Goal: Complete application form

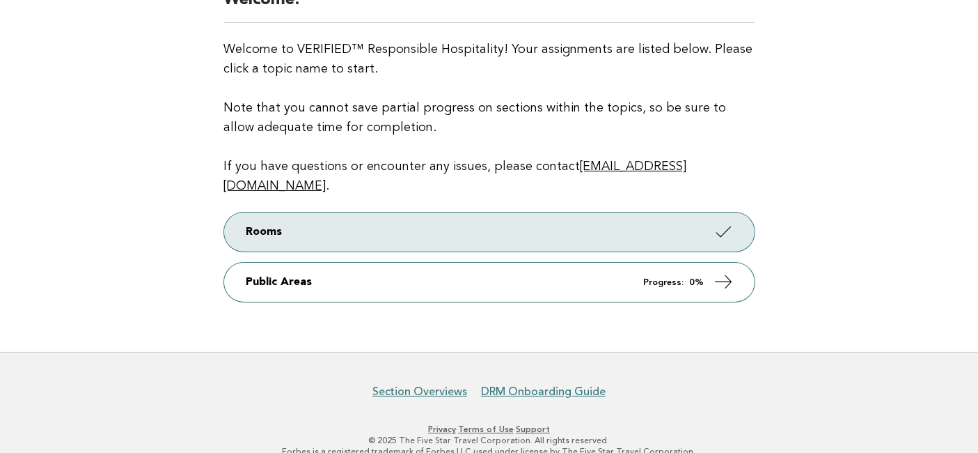
scroll to position [54, 0]
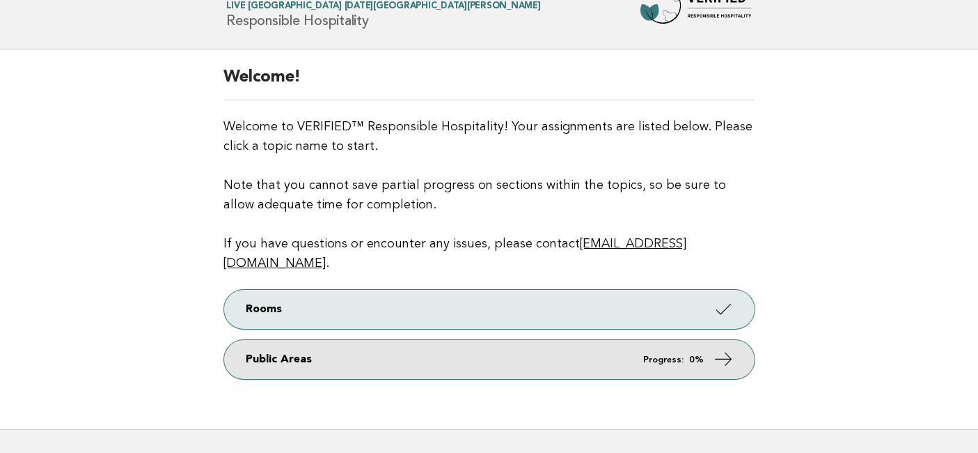
click at [721, 349] on icon at bounding box center [724, 359] width 20 height 20
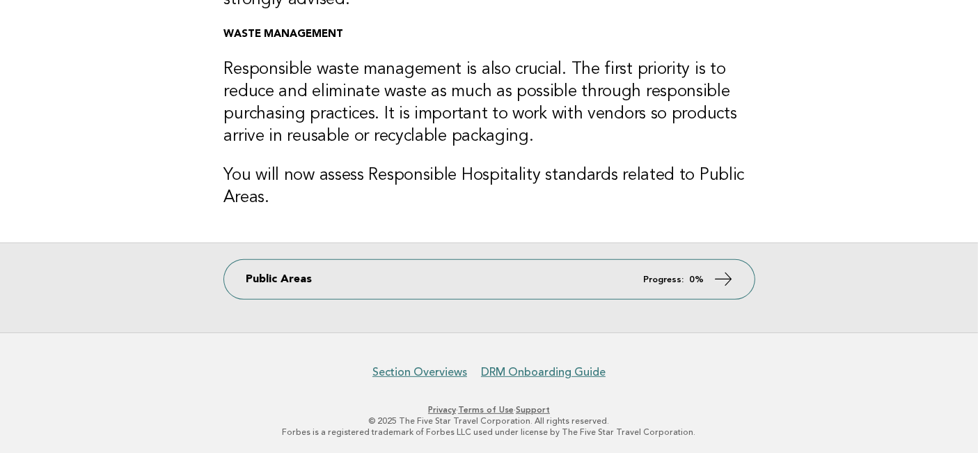
scroll to position [487, 0]
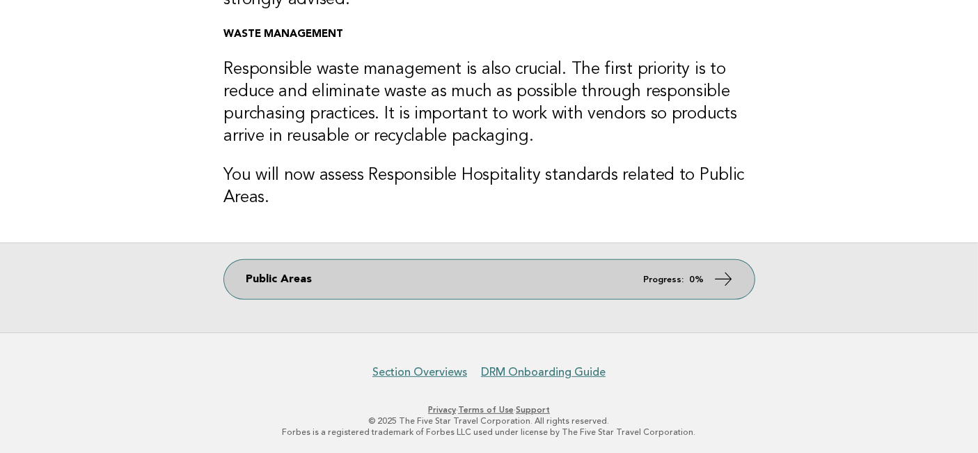
click at [717, 281] on icon at bounding box center [724, 279] width 20 height 20
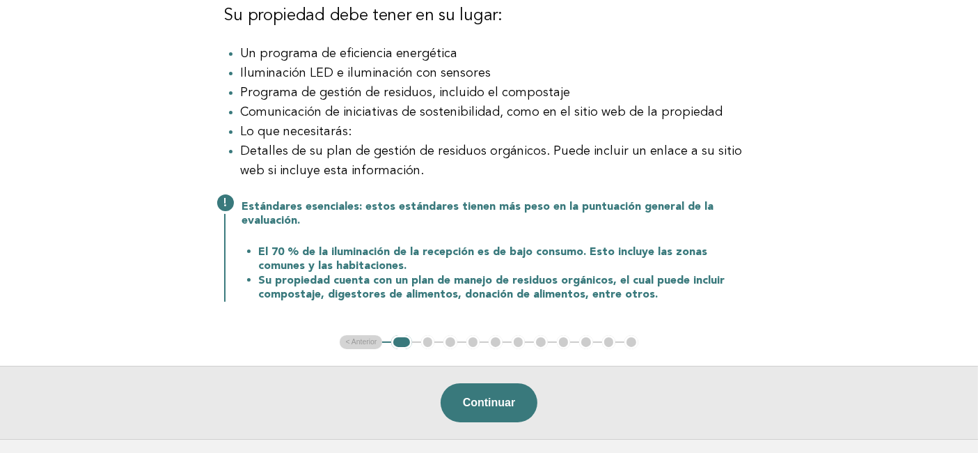
scroll to position [232, 0]
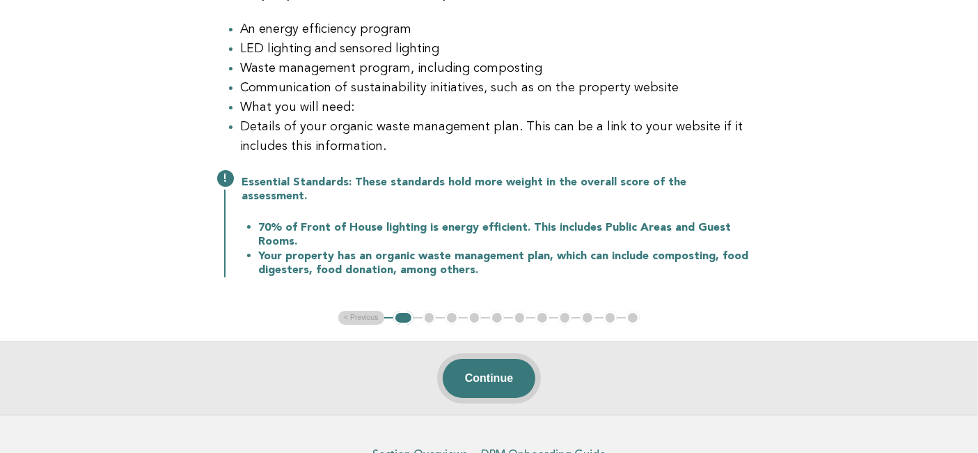
click at [485, 365] on button "Continue" at bounding box center [489, 378] width 93 height 39
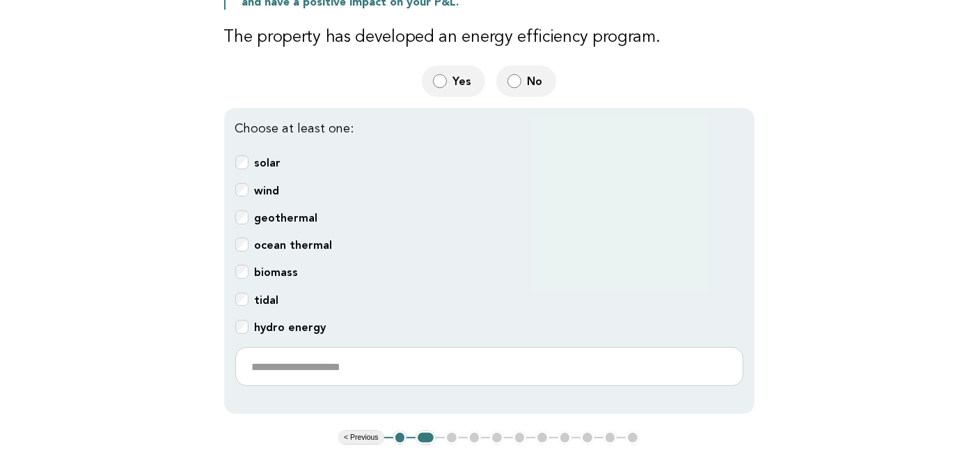
scroll to position [493, 0]
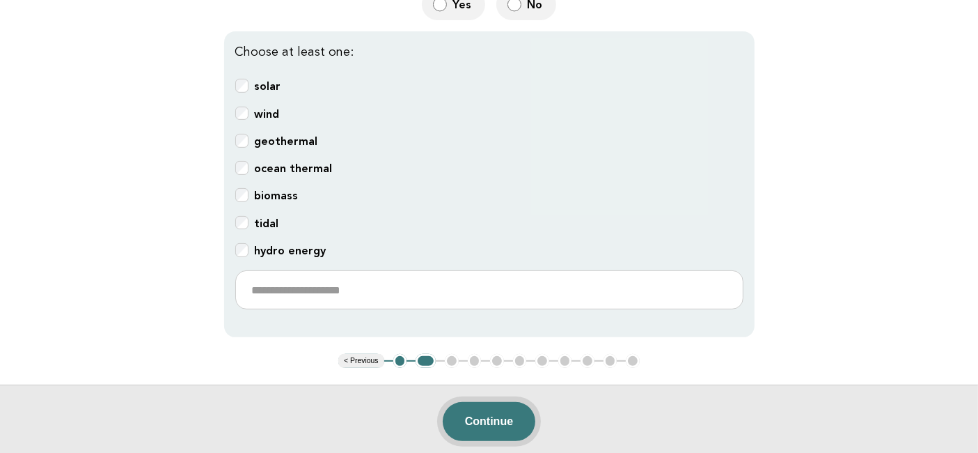
click at [505, 402] on button "Continue" at bounding box center [489, 421] width 93 height 39
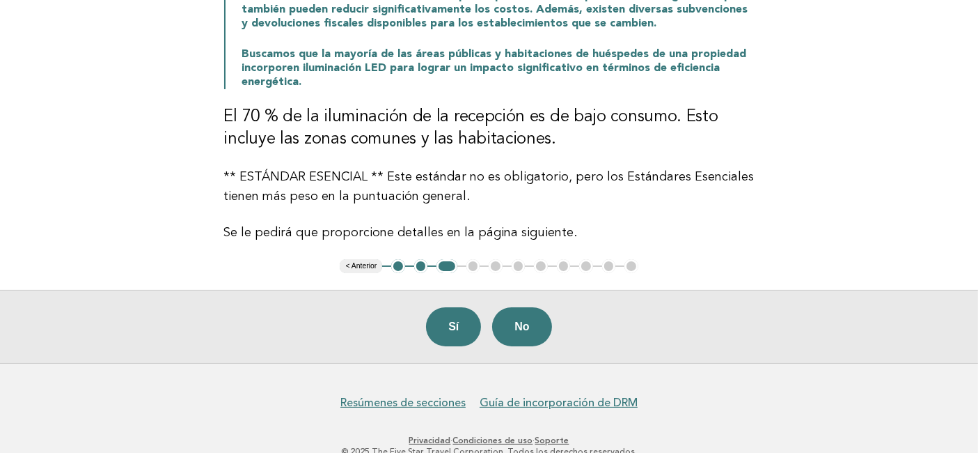
scroll to position [155, 0]
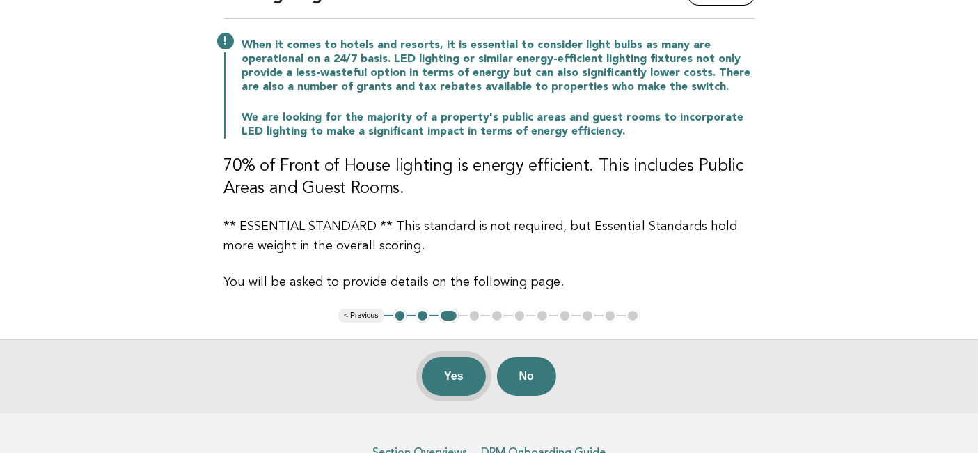
click at [455, 377] on button "Yes" at bounding box center [454, 375] width 64 height 39
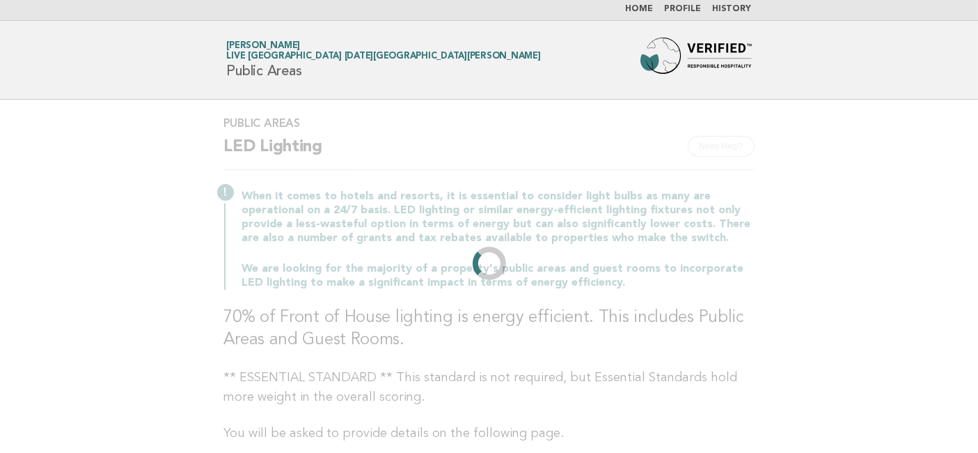
scroll to position [0, 0]
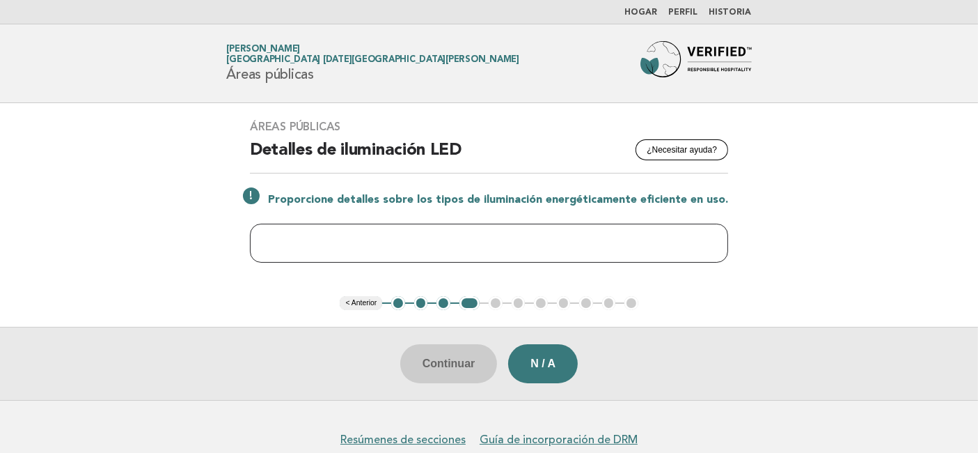
click at [324, 237] on input "text" at bounding box center [489, 242] width 478 height 39
paste input "**********"
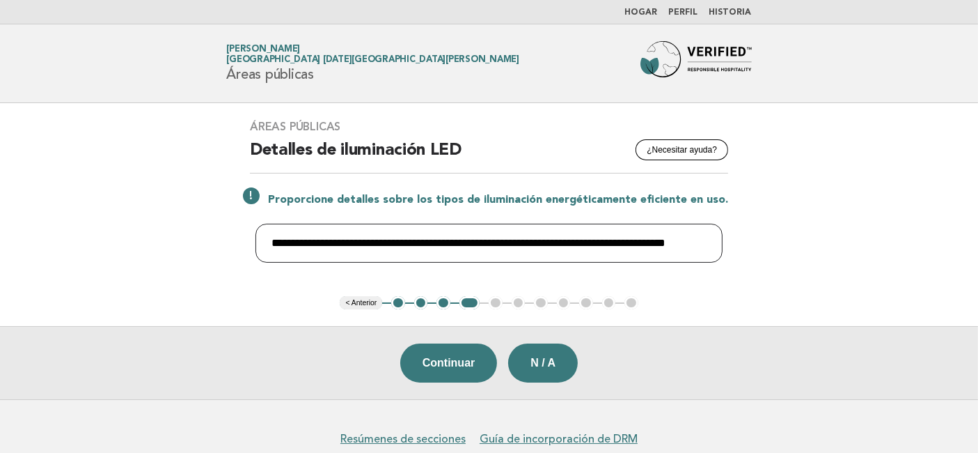
scroll to position [0, 40]
type input "**********"
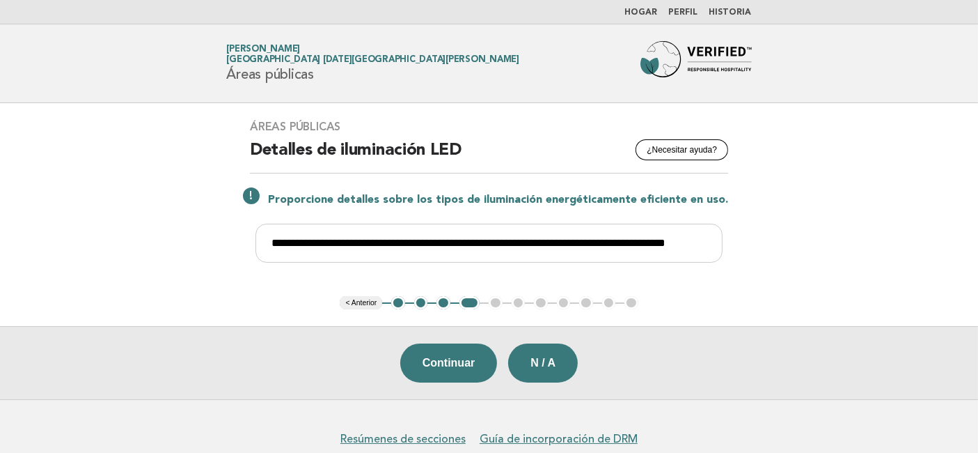
scroll to position [0, 0]
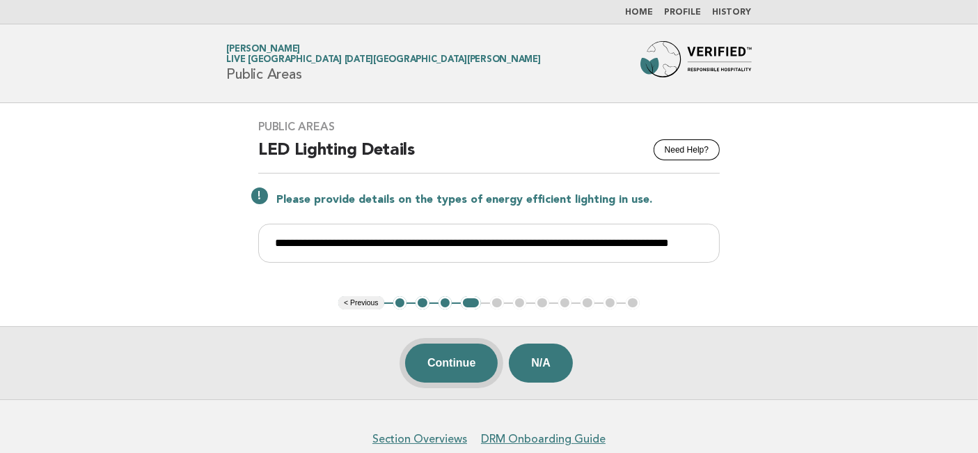
click at [445, 365] on button "Continue" at bounding box center [451, 362] width 93 height 39
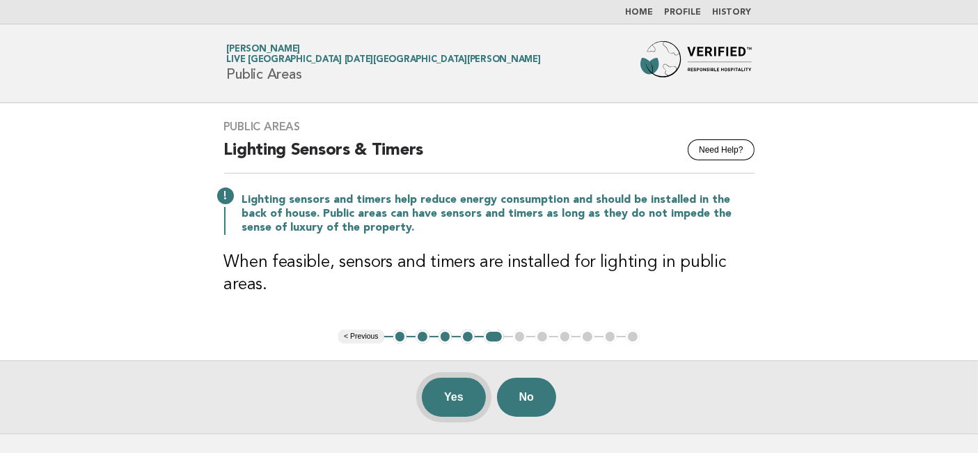
click at [444, 399] on button "Yes" at bounding box center [454, 396] width 64 height 39
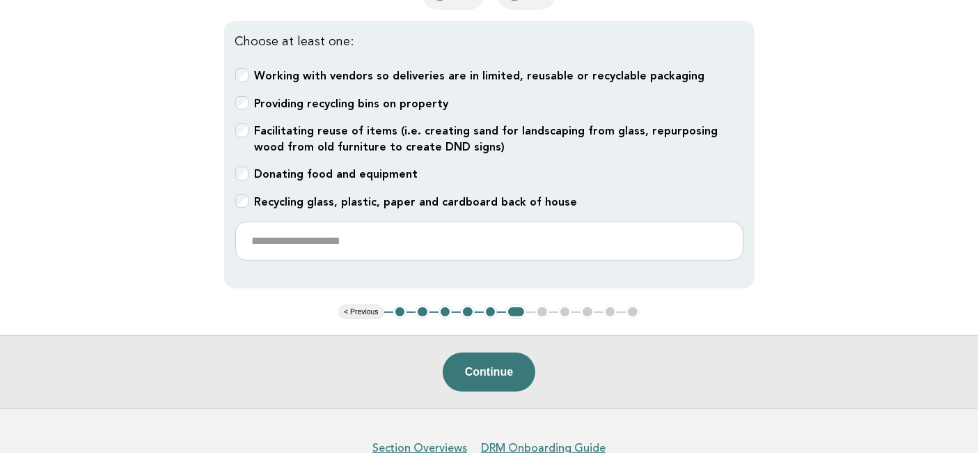
scroll to position [517, 0]
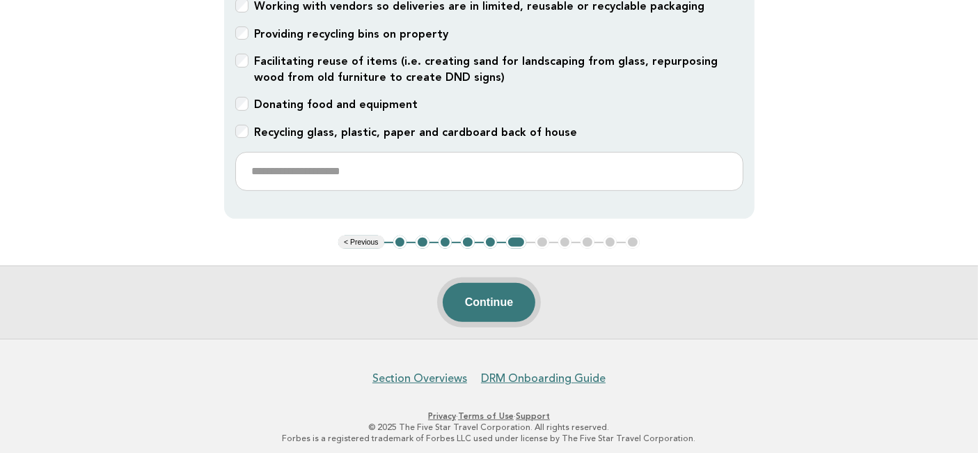
click at [489, 299] on button "Continue" at bounding box center [489, 302] width 93 height 39
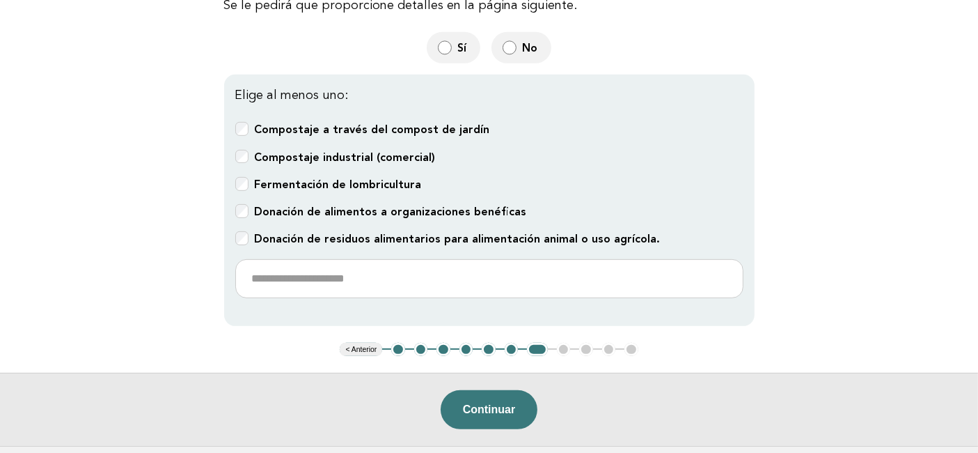
scroll to position [618, 0]
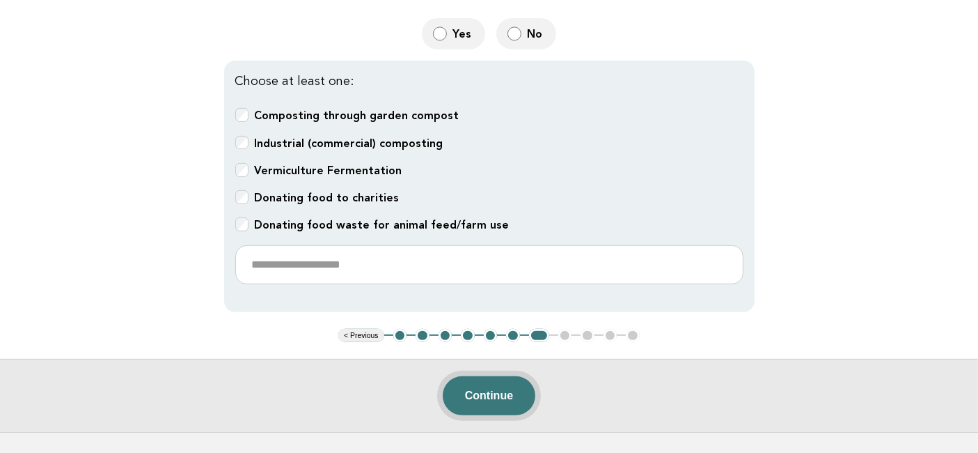
click at [483, 384] on button "Continue" at bounding box center [489, 395] width 93 height 39
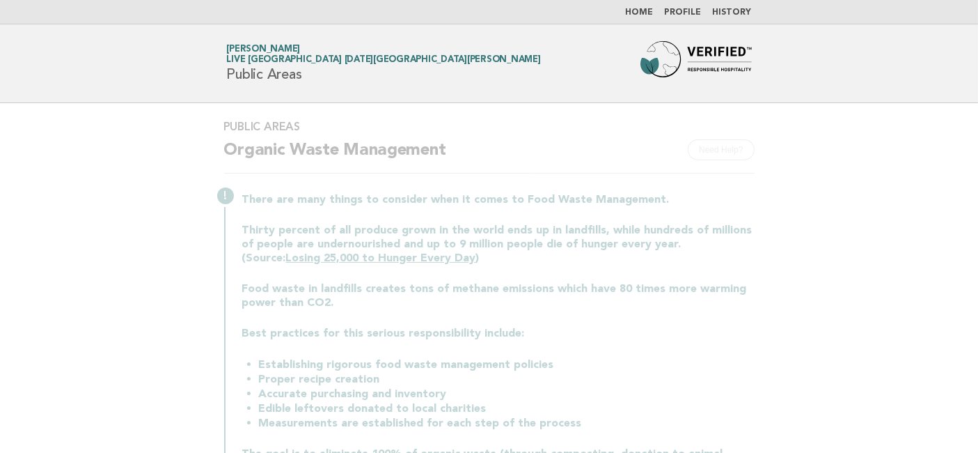
scroll to position [0, 0]
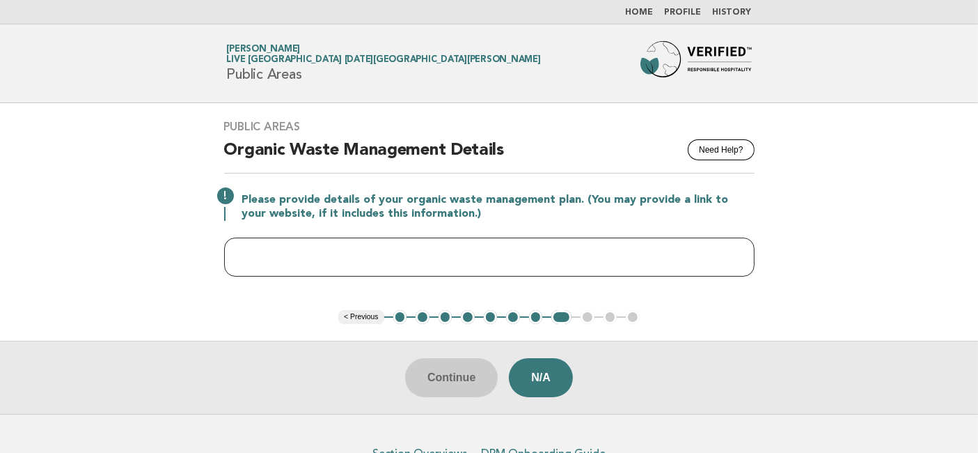
click at [370, 251] on input "text" at bounding box center [489, 256] width 530 height 39
paste input "**********"
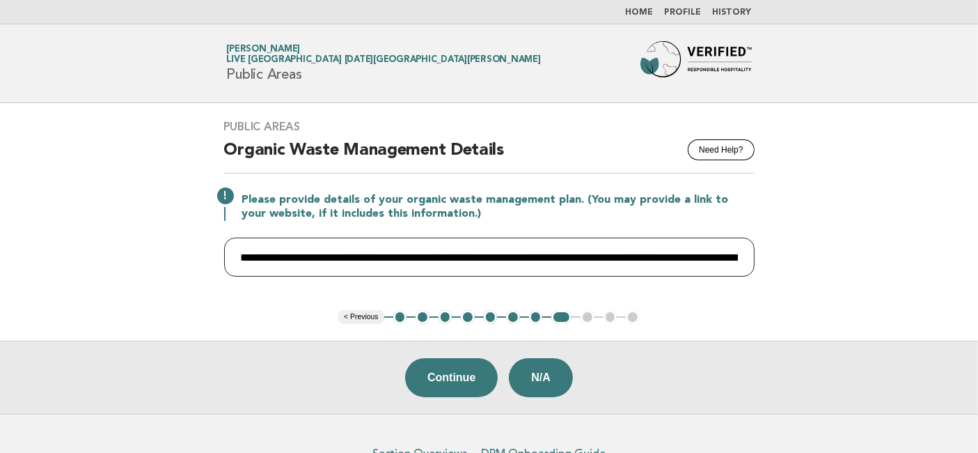
scroll to position [0, 125]
type input "**********"
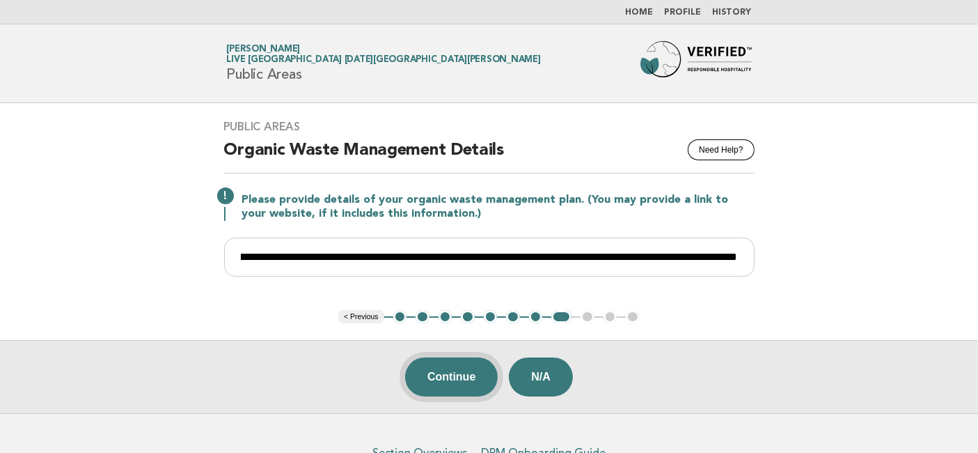
click at [444, 381] on button "Continue" at bounding box center [451, 376] width 93 height 39
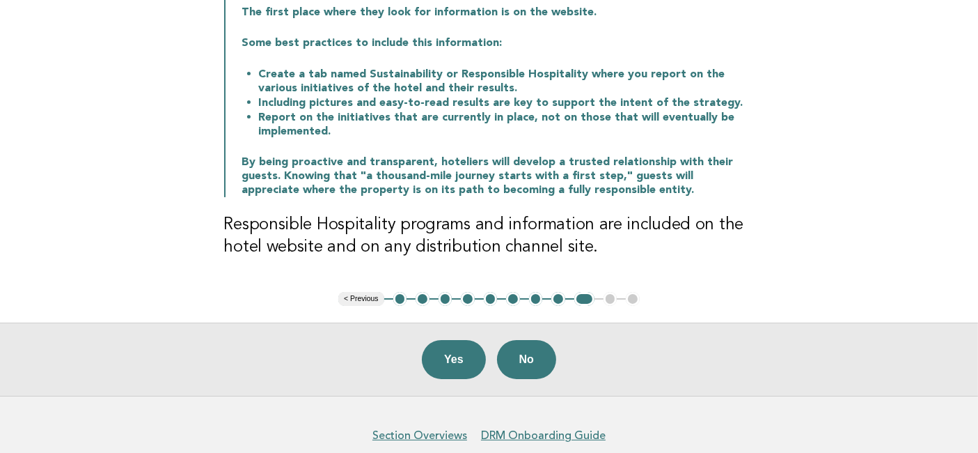
scroll to position [210, 0]
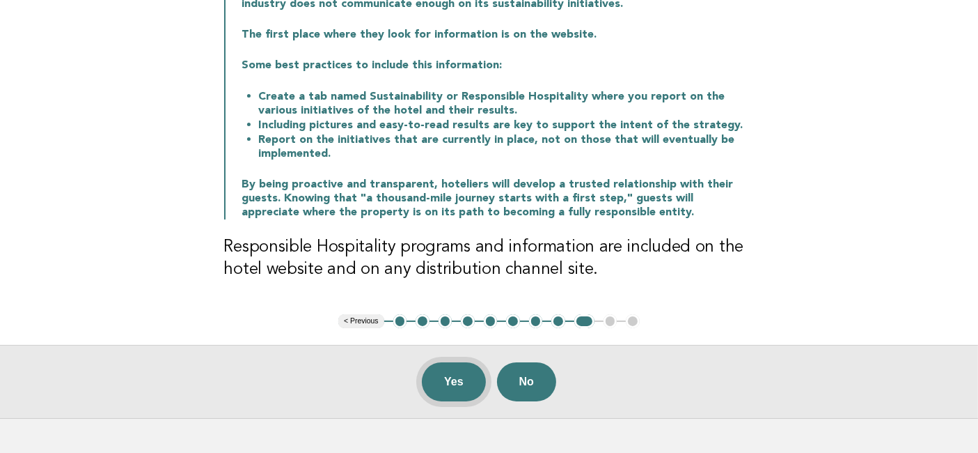
click at [450, 381] on button "Yes" at bounding box center [454, 381] width 64 height 39
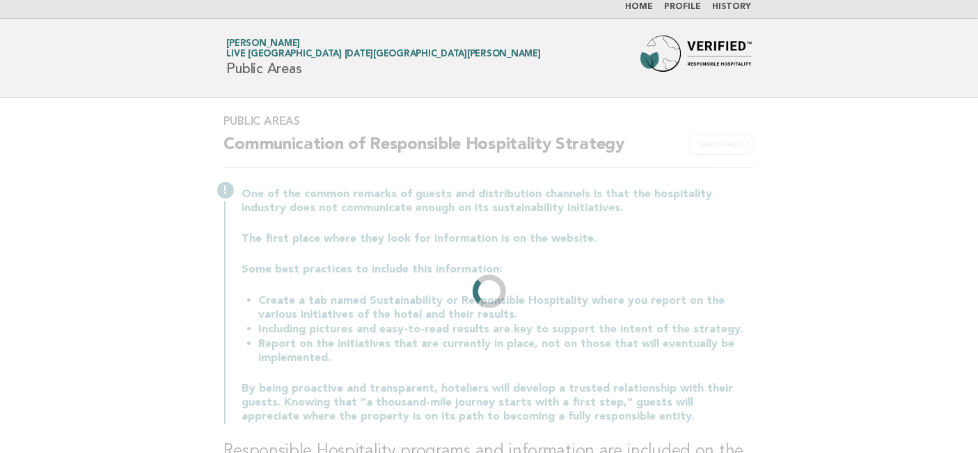
scroll to position [0, 0]
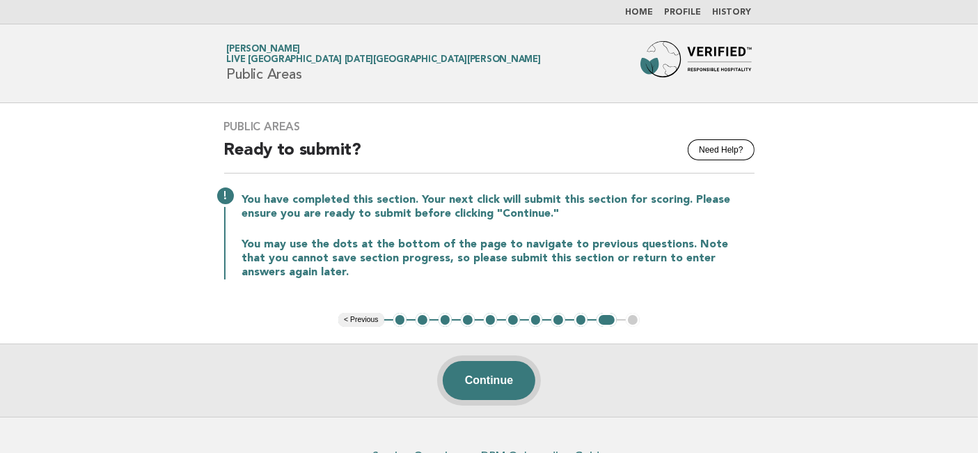
click at [491, 375] on button "Continue" at bounding box center [489, 380] width 93 height 39
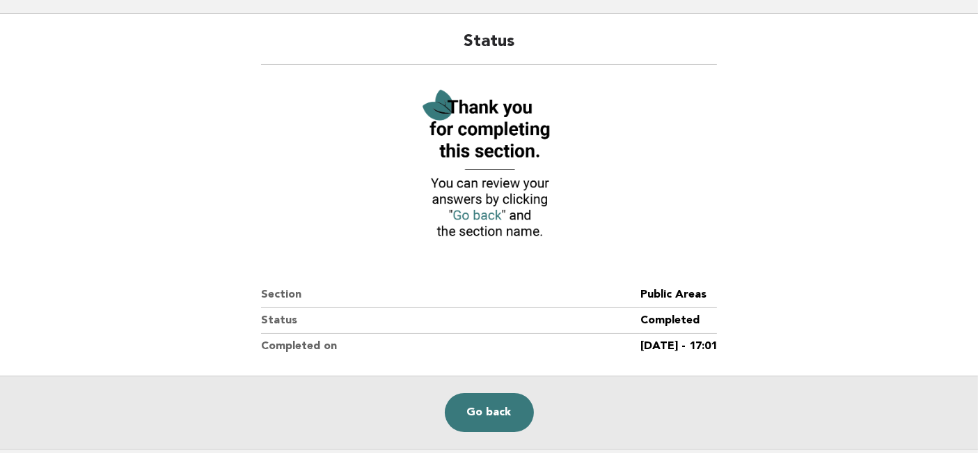
scroll to position [155, 0]
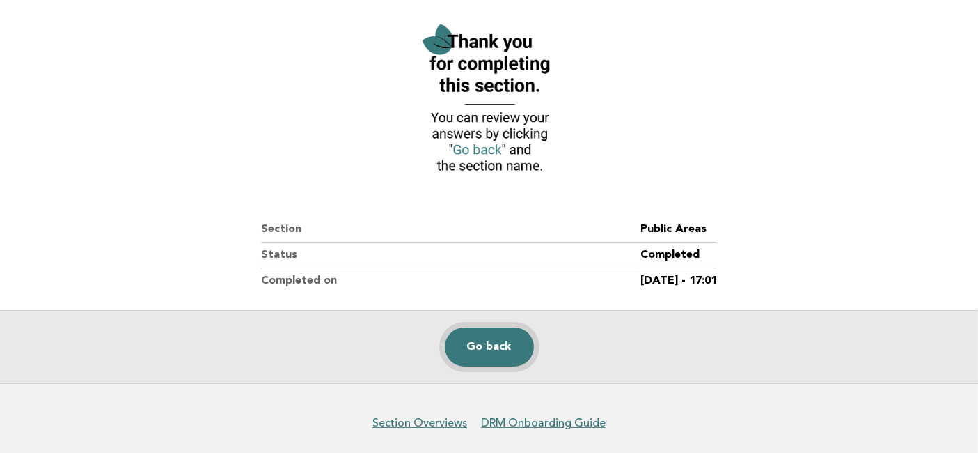
click at [485, 347] on link "Go back" at bounding box center [489, 346] width 89 height 39
